Goal: Task Accomplishment & Management: Manage account settings

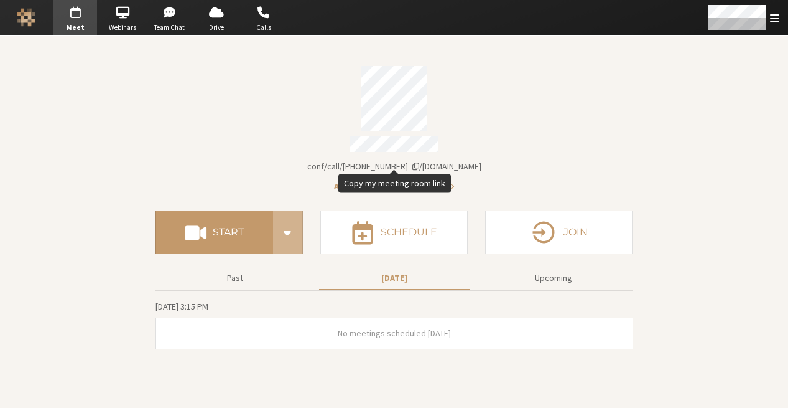
click at [457, 161] on span "iotum.callbridge.rocks/conf/call/8587695" at bounding box center [394, 166] width 174 height 11
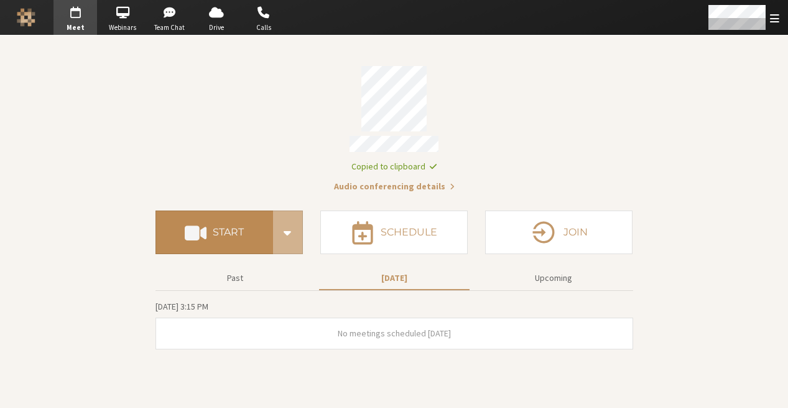
click at [263, 230] on button "Start" at bounding box center [215, 232] width 118 height 44
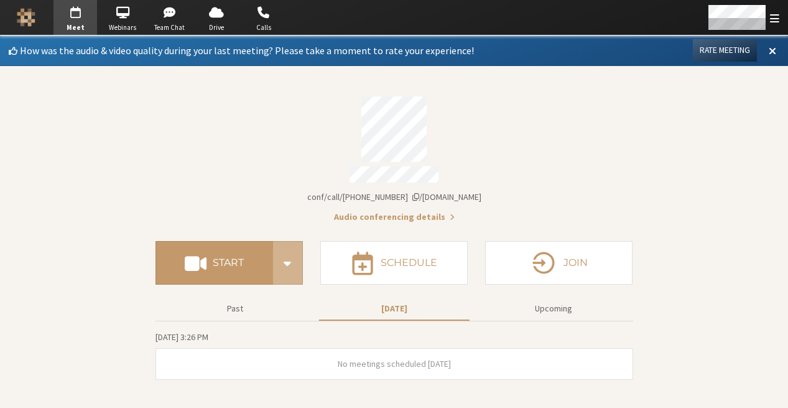
click at [589, 115] on div "Account details" at bounding box center [395, 128] width 478 height 65
click at [781, 11] on div "Open menu" at bounding box center [743, 17] width 91 height 35
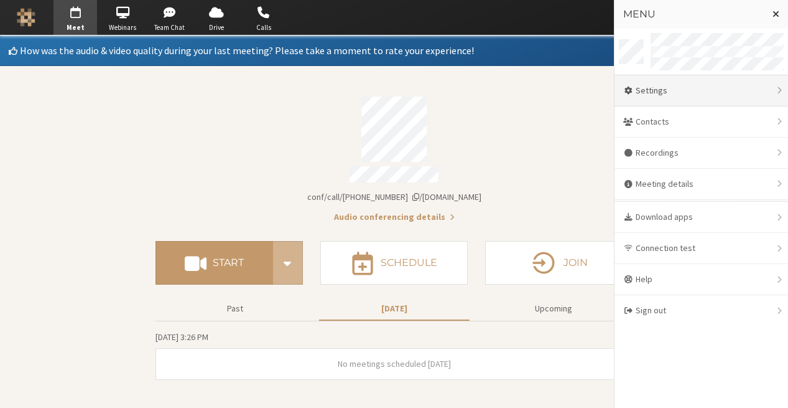
click at [653, 101] on div "Settings" at bounding box center [702, 90] width 174 height 31
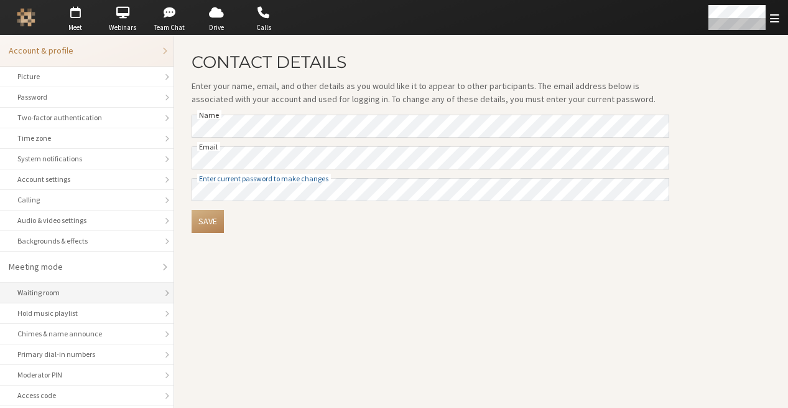
click at [74, 294] on div "Waiting room" at bounding box center [86, 292] width 139 height 11
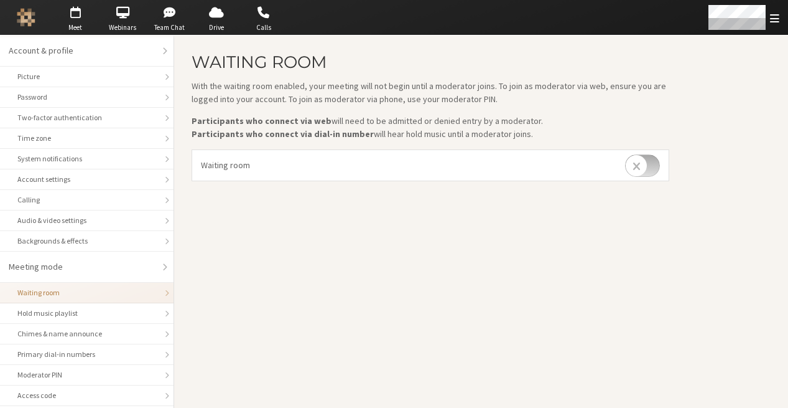
click at [652, 173] on input "checkbox" at bounding box center [642, 165] width 35 height 22
checkbox input "true"
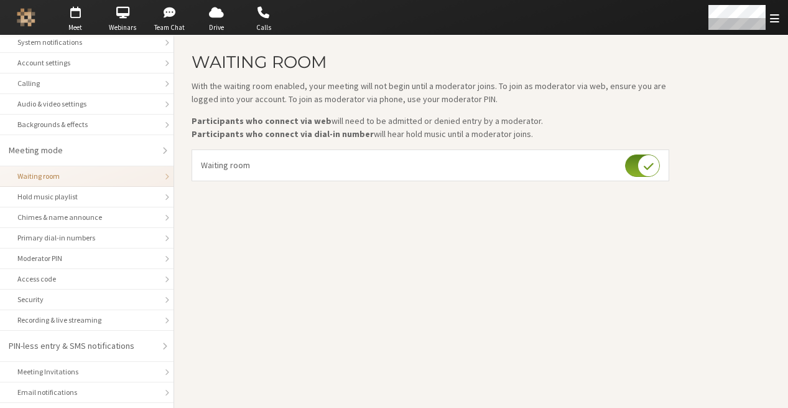
scroll to position [142, 0]
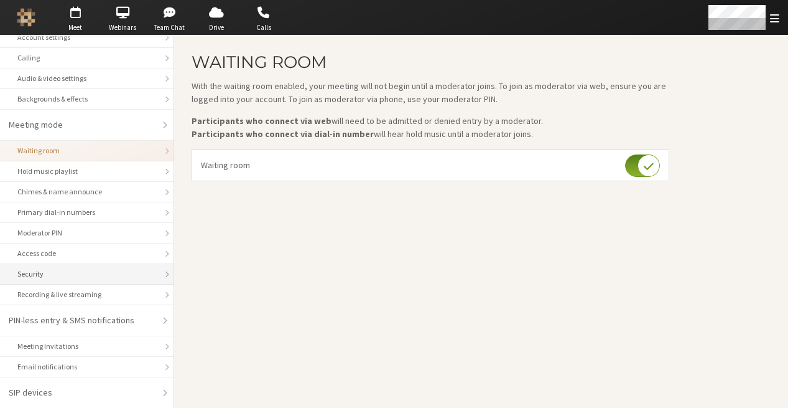
click at [110, 279] on li "Security" at bounding box center [87, 274] width 174 height 21
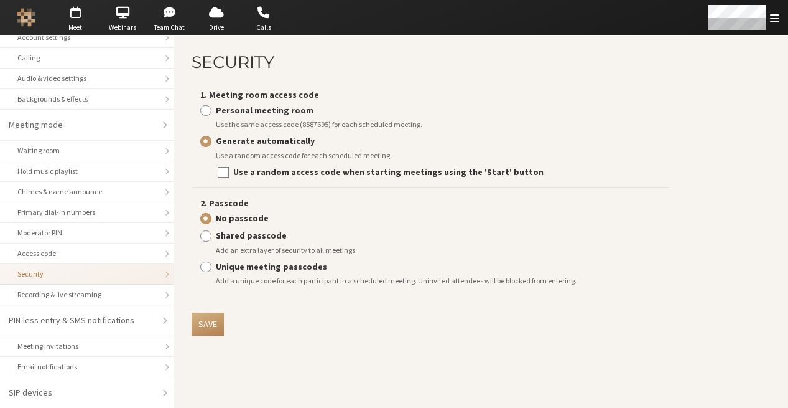
click at [271, 185] on li "1. Meeting room access code Personal meeting room Use the same access code (858…" at bounding box center [431, 134] width 478 height 108
click at [276, 175] on strong "Use a random access code when starting meetings using the 'Start' button" at bounding box center [388, 171] width 311 height 11
click at [229, 175] on input "Use a random access code when starting meetings using the 'Start' button" at bounding box center [223, 172] width 11 height 12
checkbox input "true"
click at [223, 317] on button "Save" at bounding box center [208, 323] width 32 height 23
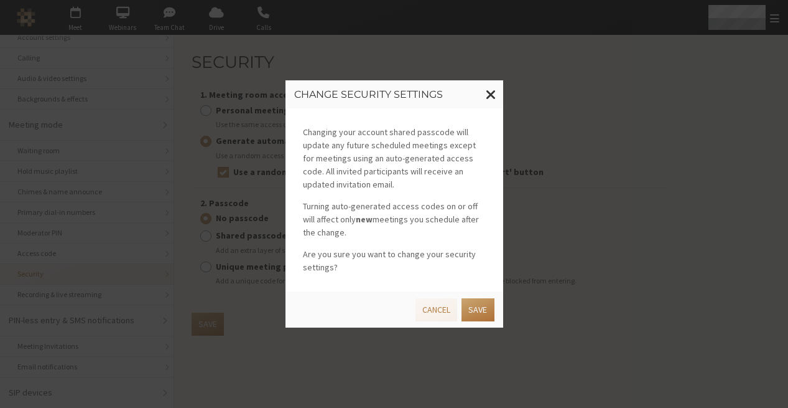
click at [481, 312] on button "Save" at bounding box center [478, 309] width 32 height 23
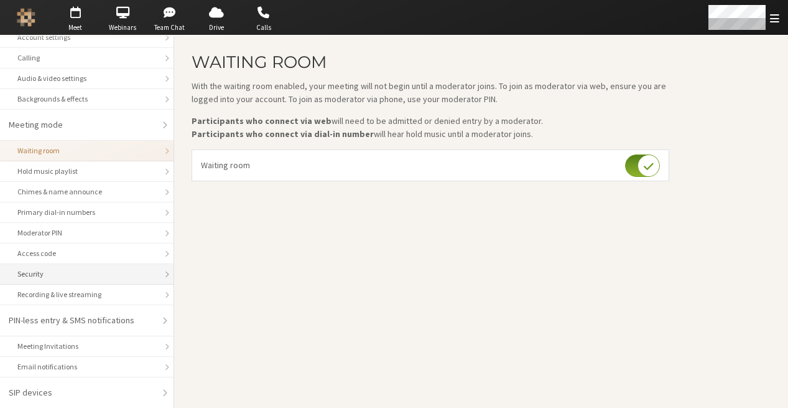
click at [75, 271] on div "Security" at bounding box center [86, 273] width 139 height 11
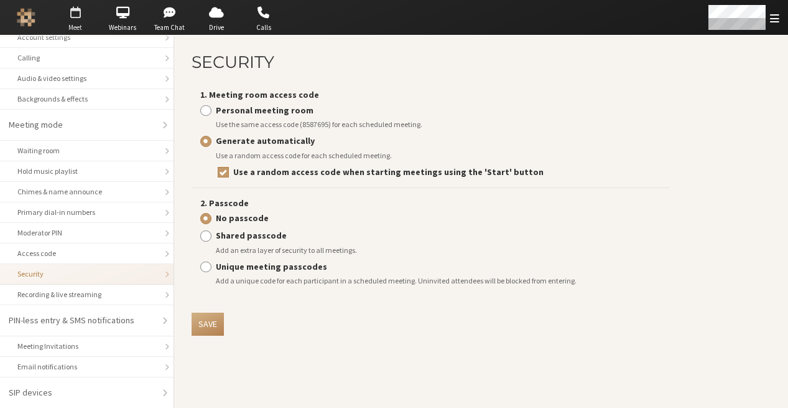
click at [89, 29] on span "Meet" at bounding box center [76, 27] width 44 height 11
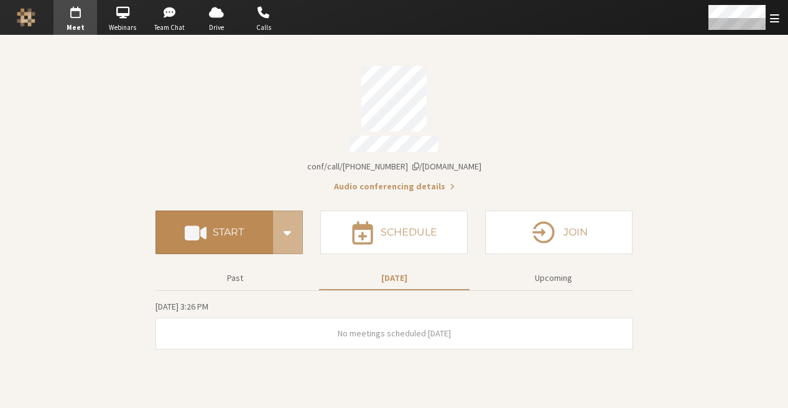
click at [223, 233] on button "Start" at bounding box center [215, 232] width 118 height 44
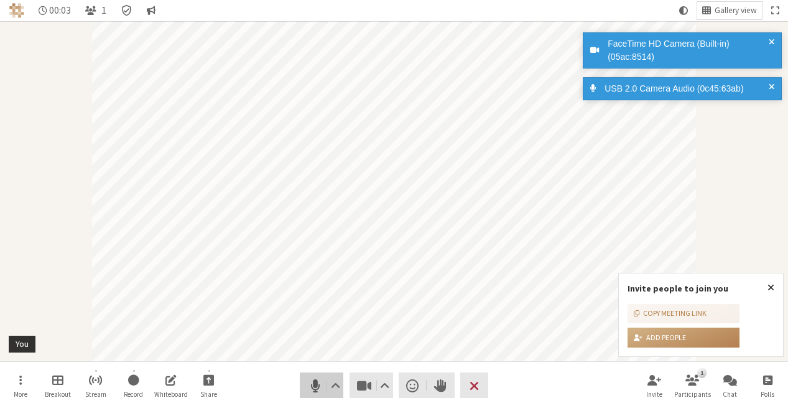
click at [319, 384] on span "Mute (⌘+Shift+A)" at bounding box center [314, 384] width 17 height 17
click at [364, 388] on span "Stop video (⌘+Shift+V)" at bounding box center [363, 384] width 17 height 17
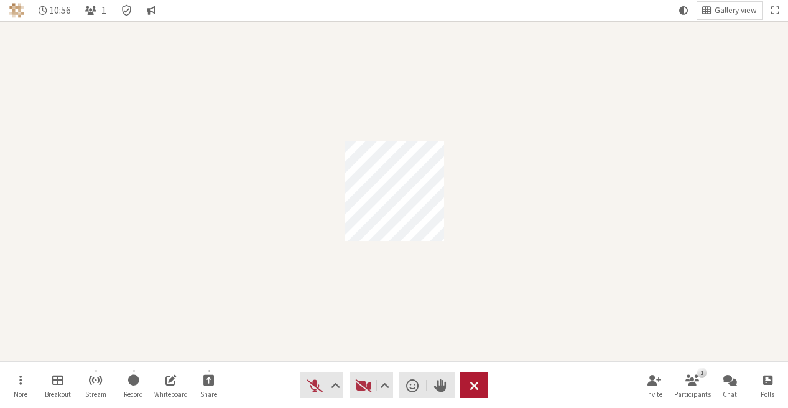
click at [477, 380] on span "End or leave meeting" at bounding box center [474, 384] width 9 height 17
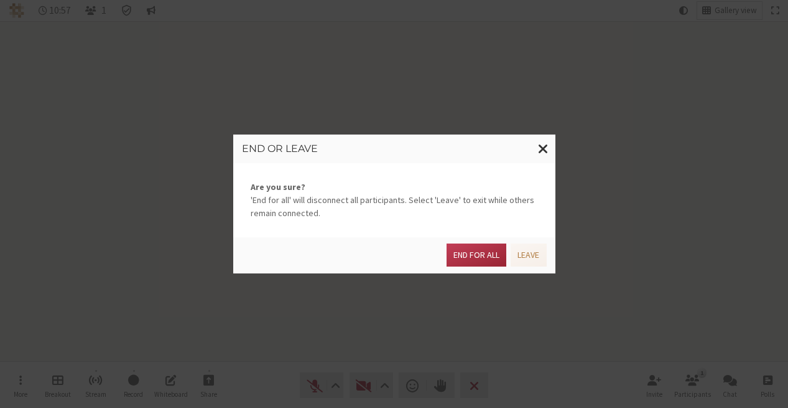
click at [633, 184] on div "End or leave Are you sure? 'End for all' will disconnect all participants. Sele…" at bounding box center [394, 204] width 788 height 408
click at [497, 253] on button "End for all" at bounding box center [477, 254] width 60 height 23
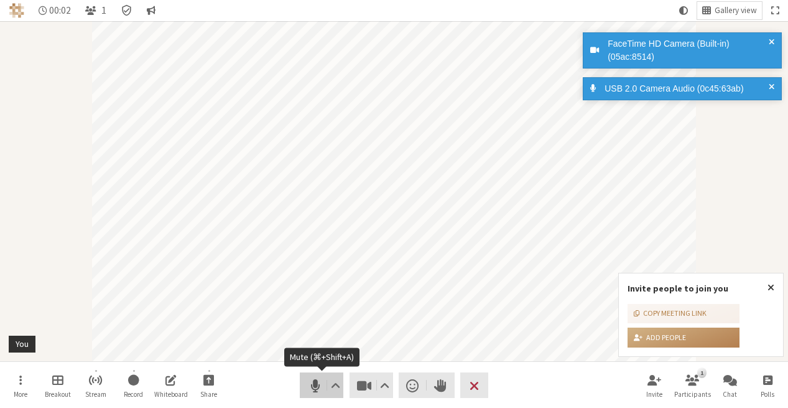
click at [305, 383] on button "Audio" at bounding box center [322, 385] width 44 height 26
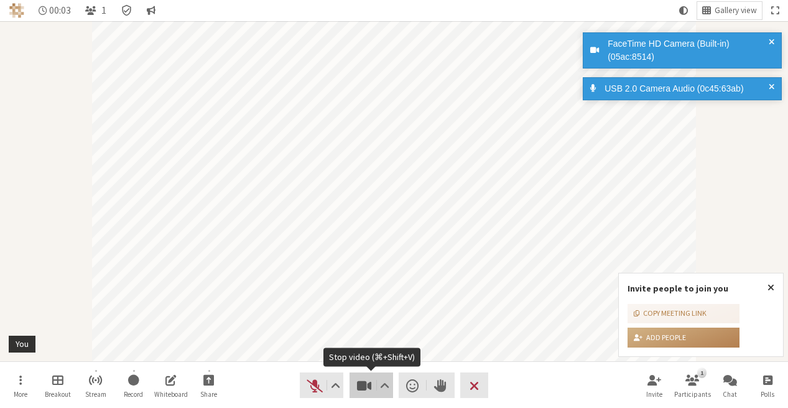
click at [372, 384] on span "Stop video (⌘+Shift+V)" at bounding box center [363, 384] width 17 height 17
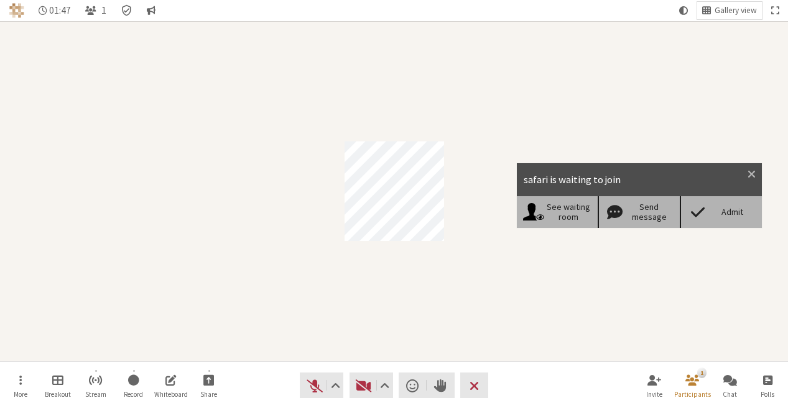
click at [703, 219] on span at bounding box center [698, 211] width 22 height 17
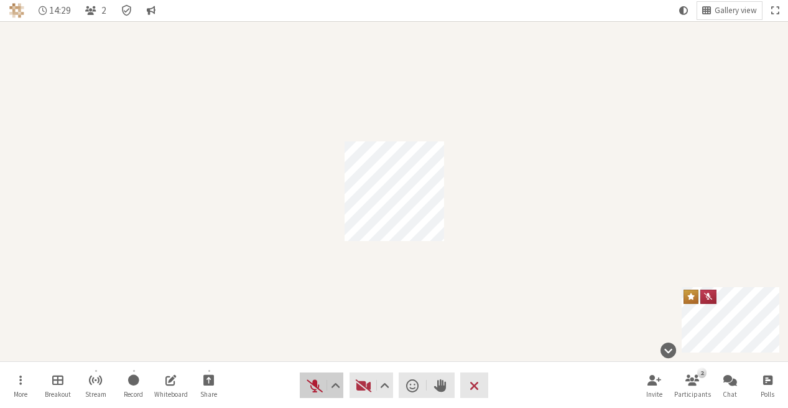
click at [318, 386] on span "Unmute (⌘+Shift+A)" at bounding box center [314, 384] width 17 height 17
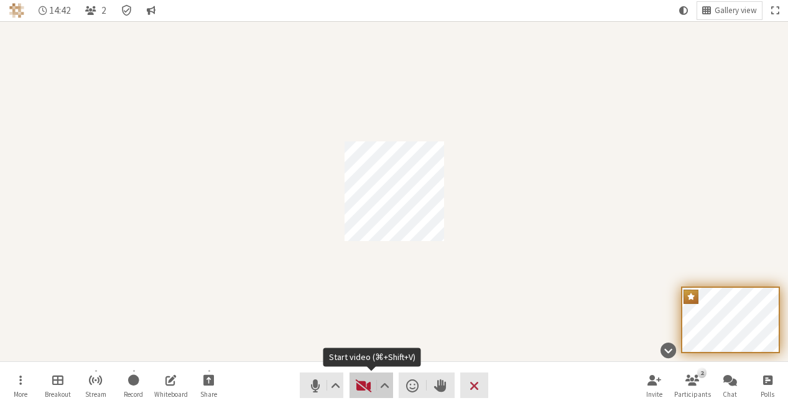
click at [360, 383] on span "Start video (⌘+Shift+V)" at bounding box center [363, 384] width 17 height 17
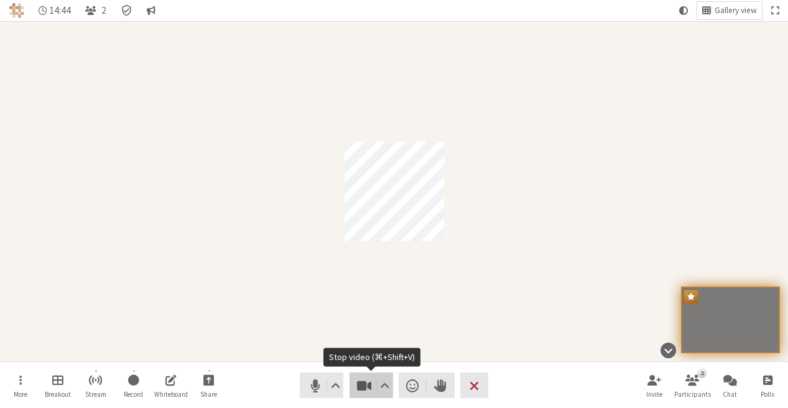
click at [367, 386] on span "Stop video (⌘+Shift+V)" at bounding box center [363, 384] width 17 height 17
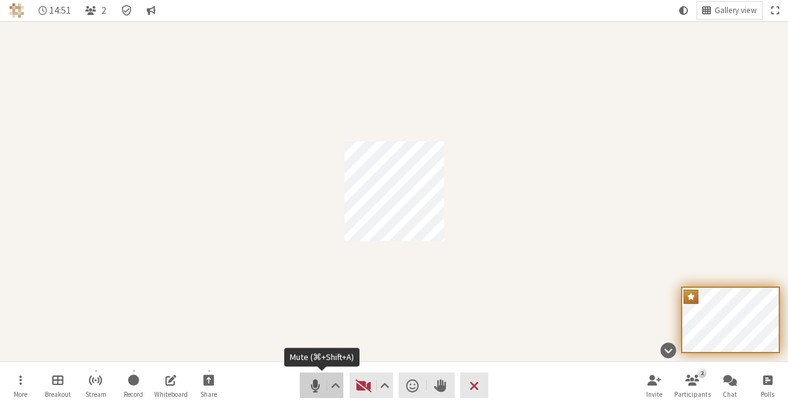
click at [319, 386] on span "Mute (⌘+Shift+A)" at bounding box center [314, 384] width 17 height 17
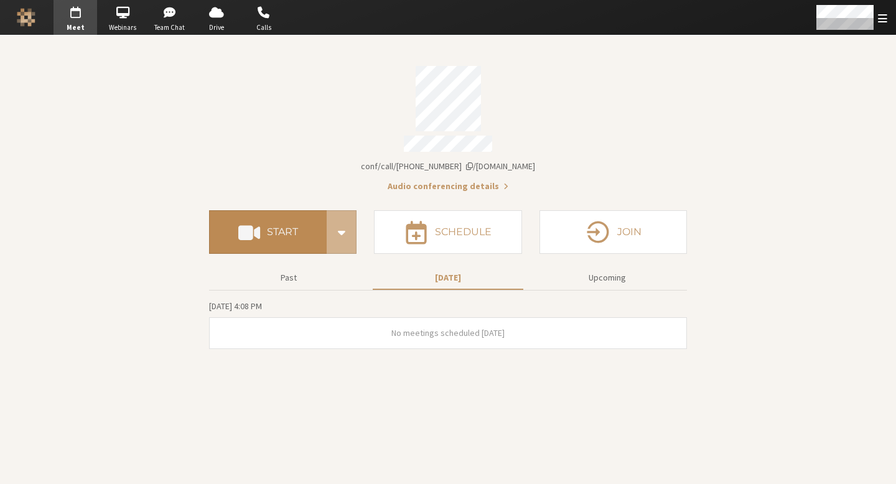
click at [307, 231] on button "Start" at bounding box center [268, 232] width 118 height 44
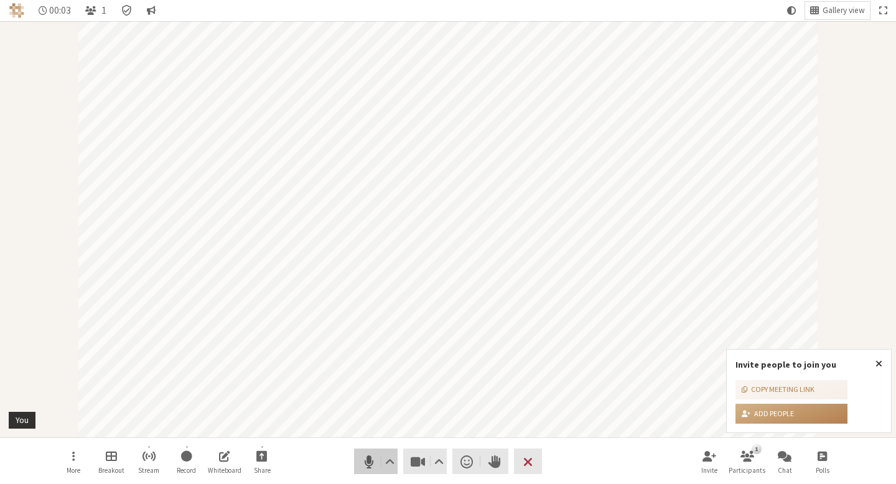
click at [372, 458] on span "Mute (⌘+Shift+A)" at bounding box center [368, 461] width 17 height 17
click at [411, 458] on span "Stop video (⌘+Shift+V)" at bounding box center [417, 461] width 17 height 17
click at [601, 109] on div "Participant" at bounding box center [448, 229] width 896 height 416
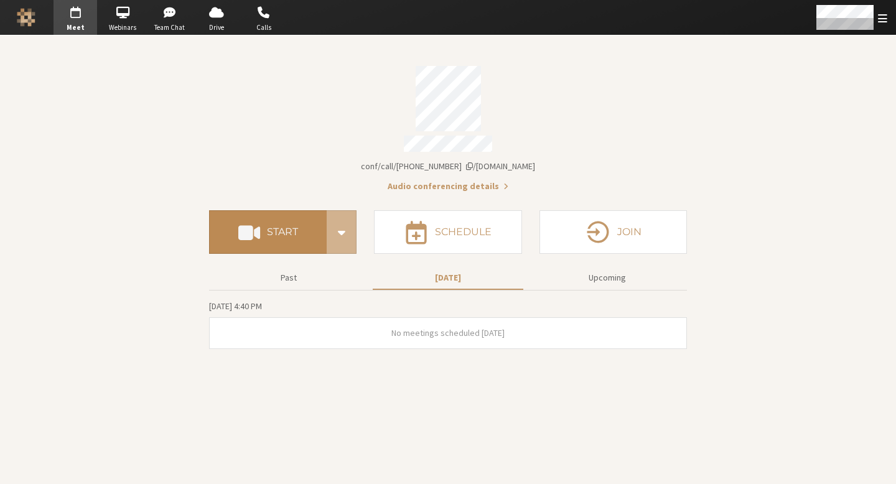
click at [283, 210] on button "Start" at bounding box center [268, 232] width 118 height 44
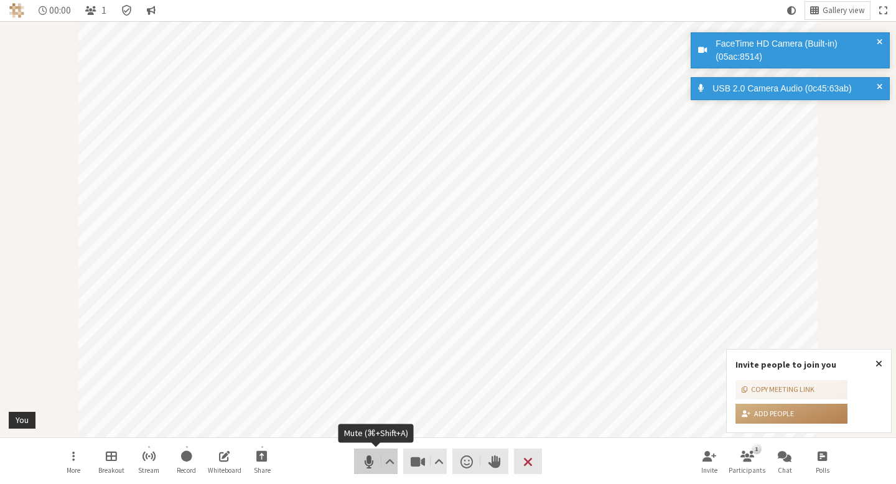
click at [367, 458] on span "Mute (⌘+Shift+A)" at bounding box center [368, 461] width 17 height 17
click at [421, 460] on span "Stop video (⌘+Shift+V)" at bounding box center [417, 461] width 17 height 17
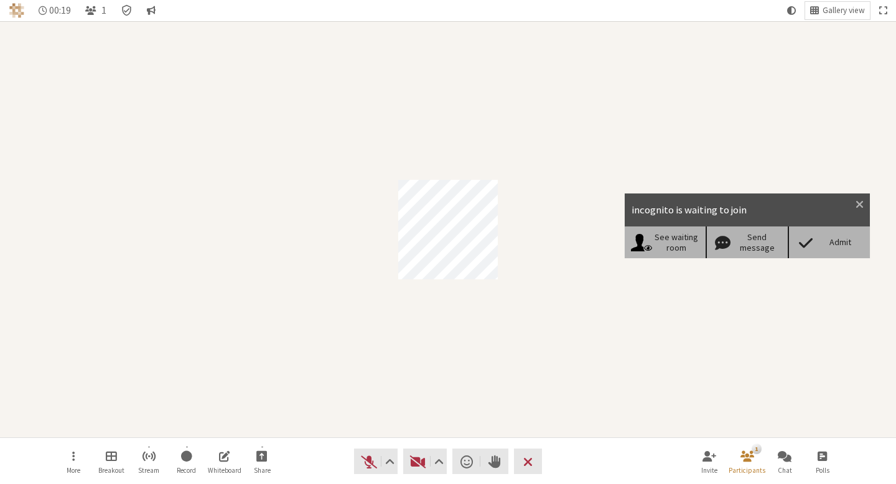
click at [830, 238] on div "Admit" at bounding box center [840, 242] width 48 height 11
